Goal: Task Accomplishment & Management: Manage account settings

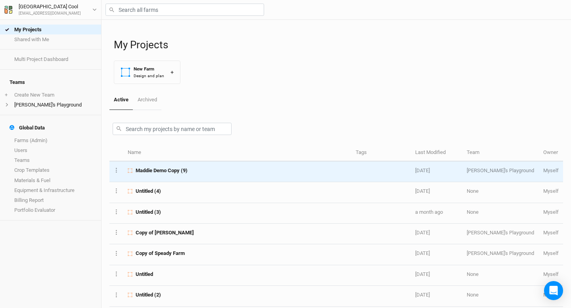
click at [172, 171] on span "Maddie Demo Copy (9)" at bounding box center [162, 170] width 52 height 7
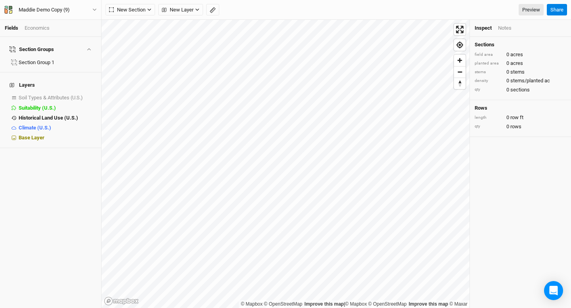
click at [44, 27] on div "Economics" at bounding box center [37, 28] width 25 height 7
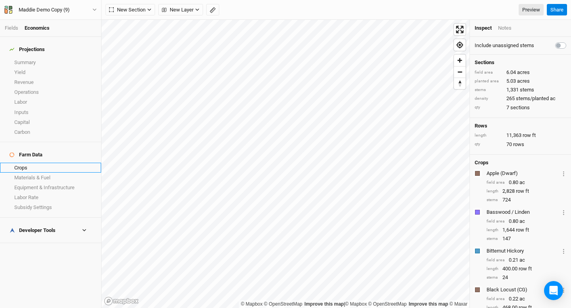
click at [33, 163] on link "Crops" at bounding box center [50, 168] width 101 height 10
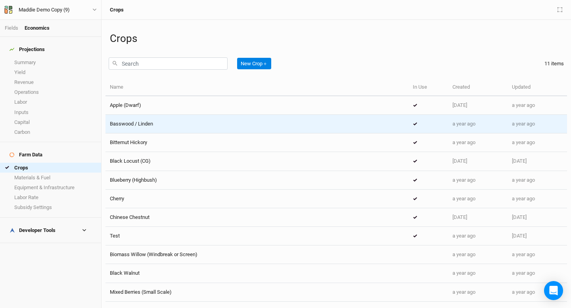
click at [132, 125] on span "Basswood / Linden" at bounding box center [131, 124] width 43 height 6
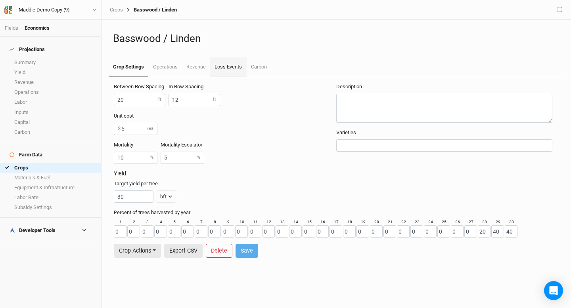
click at [235, 68] on link "Loss Events" at bounding box center [228, 67] width 36 height 20
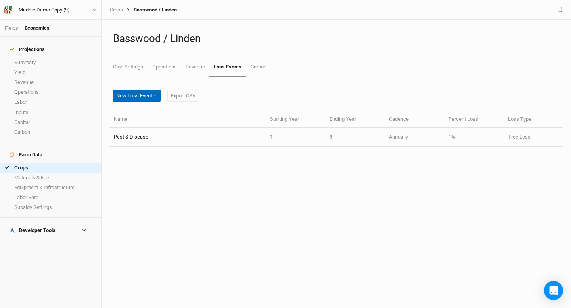
click at [151, 96] on button "New Loss Event ＋" at bounding box center [137, 96] width 48 height 12
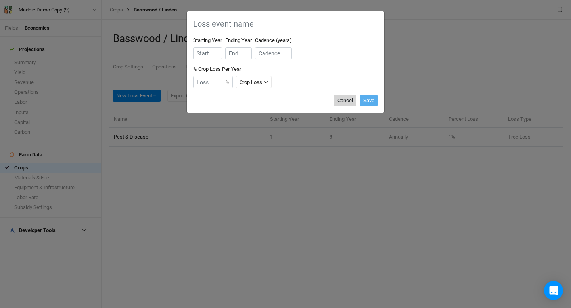
click at [344, 99] on button "Cancel" at bounding box center [345, 101] width 23 height 12
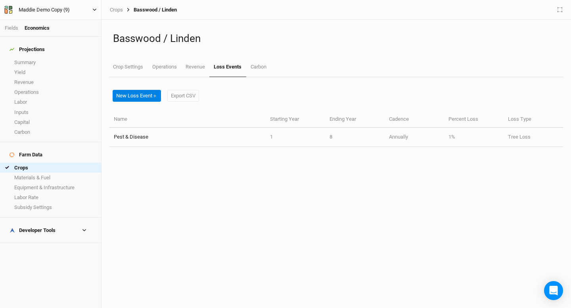
click at [61, 12] on div "Maddie Demo Copy (9)" at bounding box center [44, 10] width 51 height 8
click at [154, 26] on div "Basswood / Linden Crop Settings Operations Revenue Loss Events Carbon" at bounding box center [336, 48] width 455 height 57
click at [55, 9] on div "Maddie Demo Copy (9)" at bounding box center [44, 10] width 51 height 8
click at [58, 29] on button "Project Settings" at bounding box center [65, 32] width 63 height 10
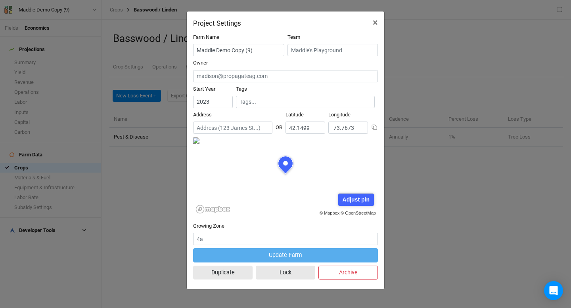
scroll to position [40, 92]
click at [375, 20] on span "×" at bounding box center [375, 22] width 5 height 11
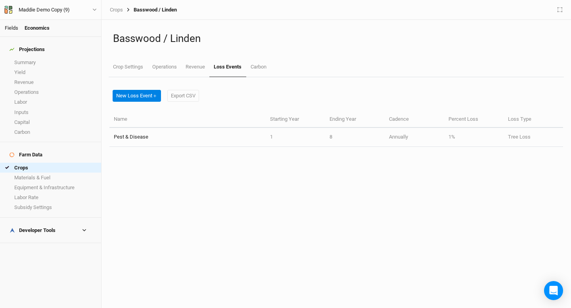
click at [12, 27] on link "Fields" at bounding box center [11, 28] width 13 height 6
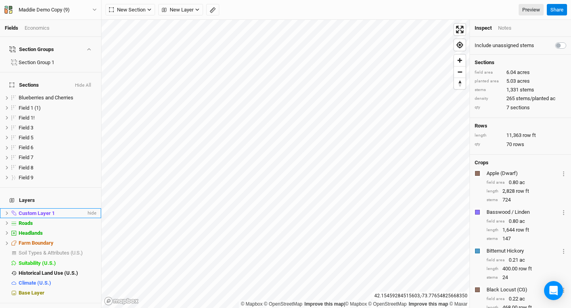
click at [31, 210] on span "Custom Layer 1" at bounding box center [37, 213] width 36 height 6
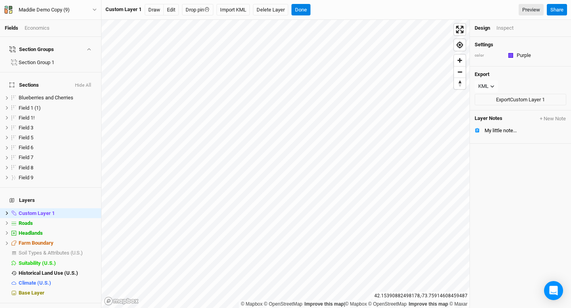
click at [503, 26] on div "Inspect" at bounding box center [504, 28] width 17 height 7
